Goal: Find specific page/section

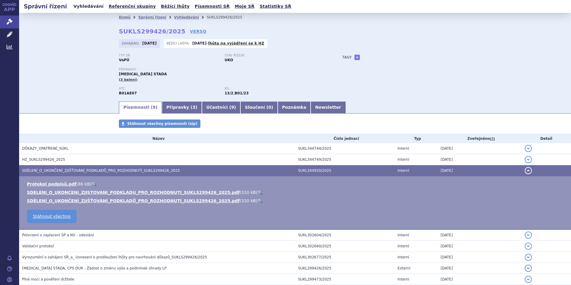
click at [84, 7] on link "Vyhledávání" at bounding box center [89, 6] width 34 height 8
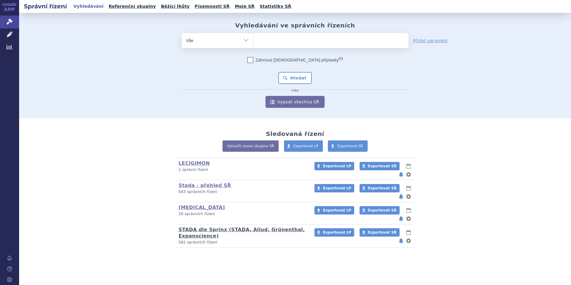
click at [204, 227] on link "STADA dle Sprinx (STADA, Aliud, Grünenthal, Expanscience)" at bounding box center [242, 233] width 126 height 12
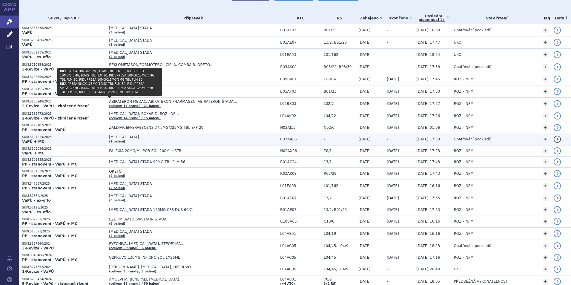
scroll to position [30, 0]
